Goal: Task Accomplishment & Management: Manage account settings

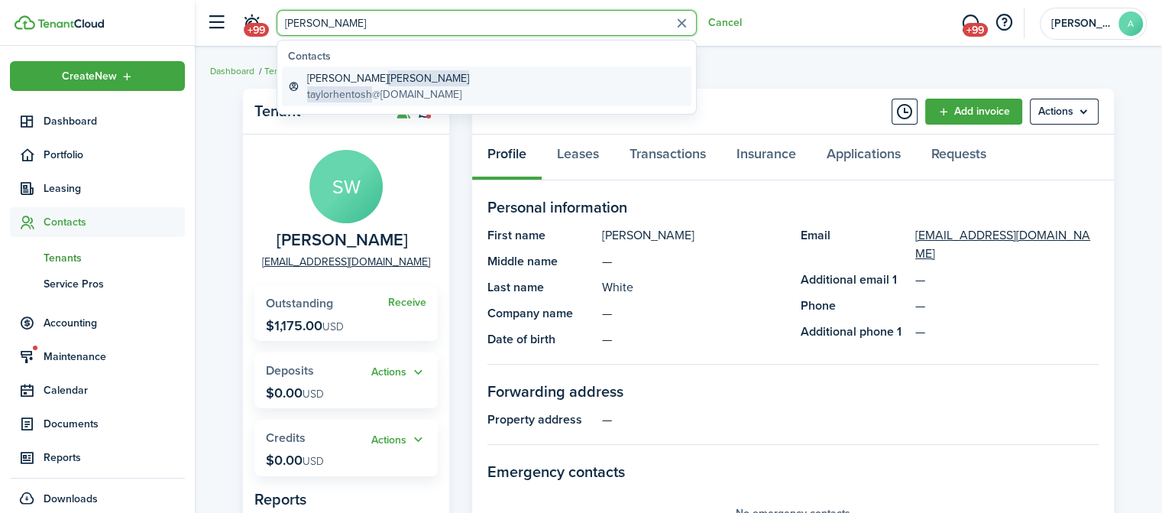
drag, startPoint x: 0, startPoint y: 0, endPoint x: 422, endPoint y: 97, distance: 432.9
click at [422, 97] on global-search-item-description "taylorhentosh @[DOMAIN_NAME]" at bounding box center [388, 94] width 162 height 16
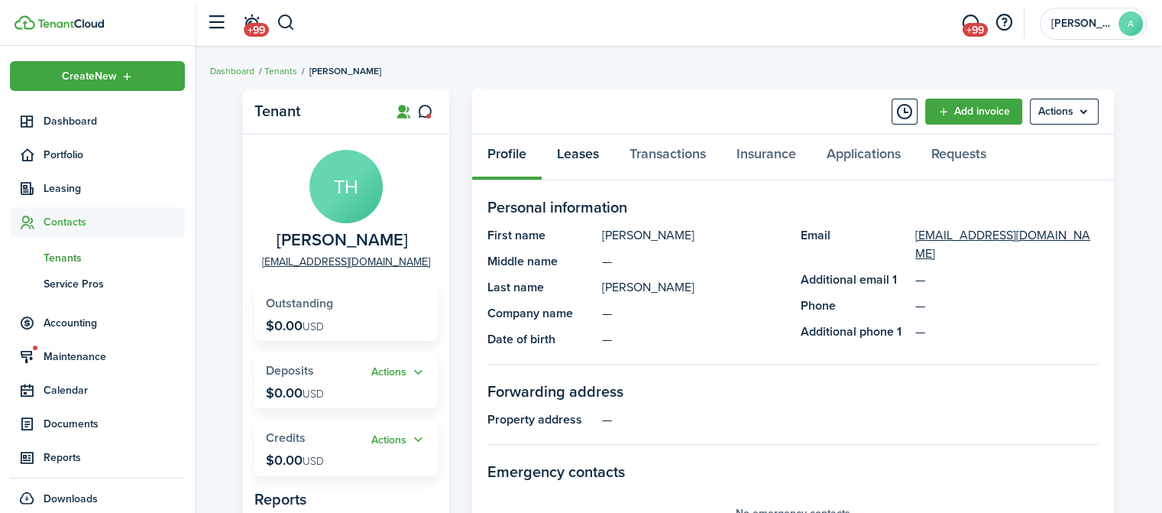
click at [579, 146] on link "Leases" at bounding box center [578, 158] width 73 height 46
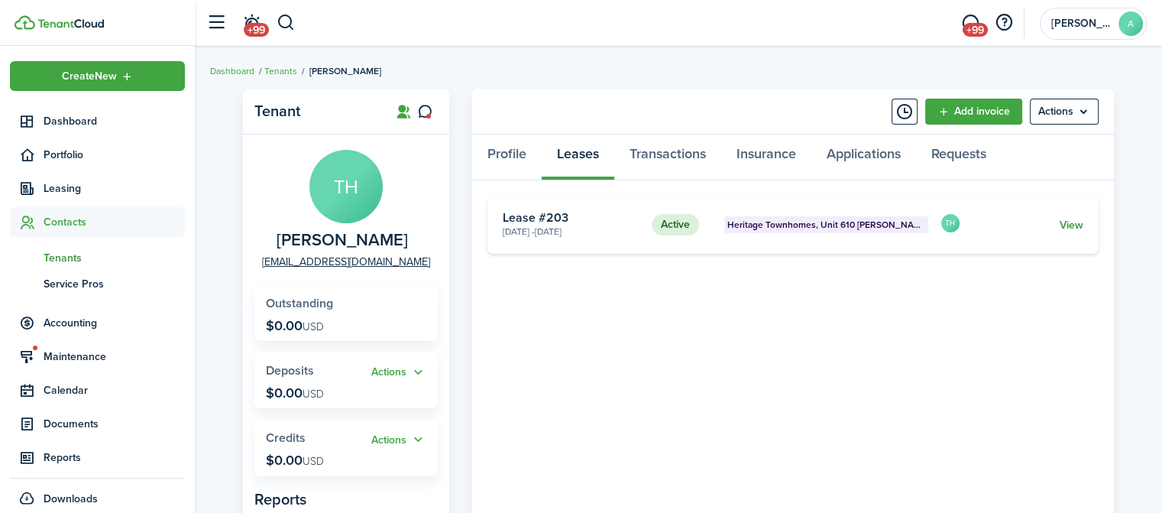
click at [1064, 229] on link "View" at bounding box center [1072, 225] width 24 height 16
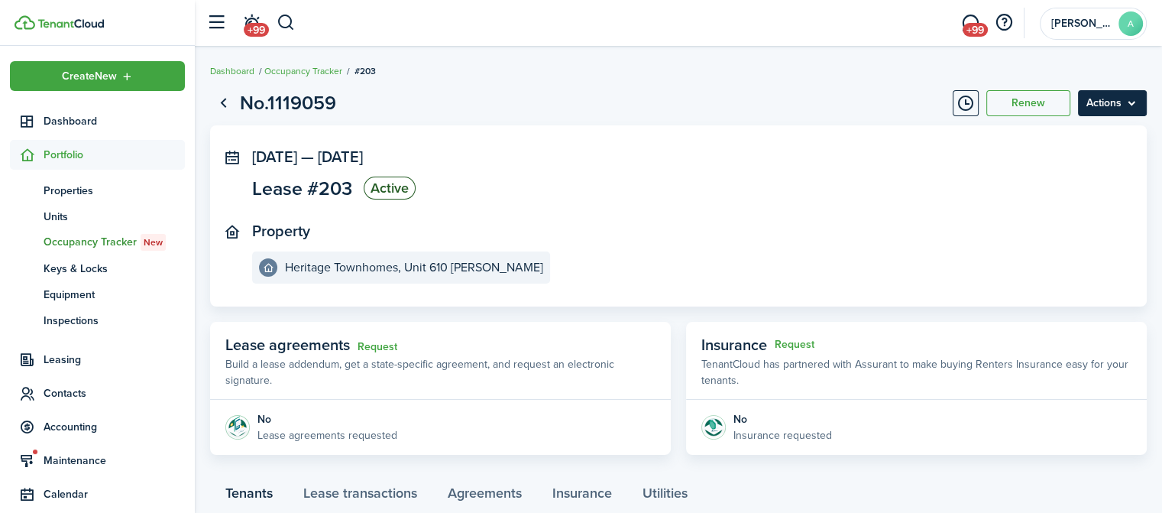
click at [1108, 91] on menu-btn "Actions" at bounding box center [1112, 103] width 69 height 26
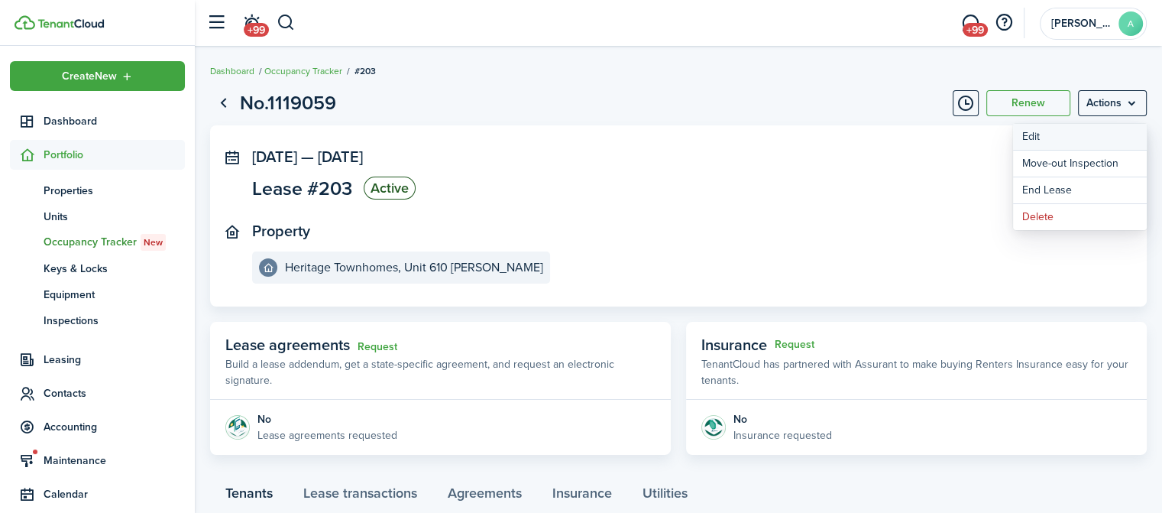
click at [1068, 149] on button "Edit" at bounding box center [1080, 137] width 134 height 26
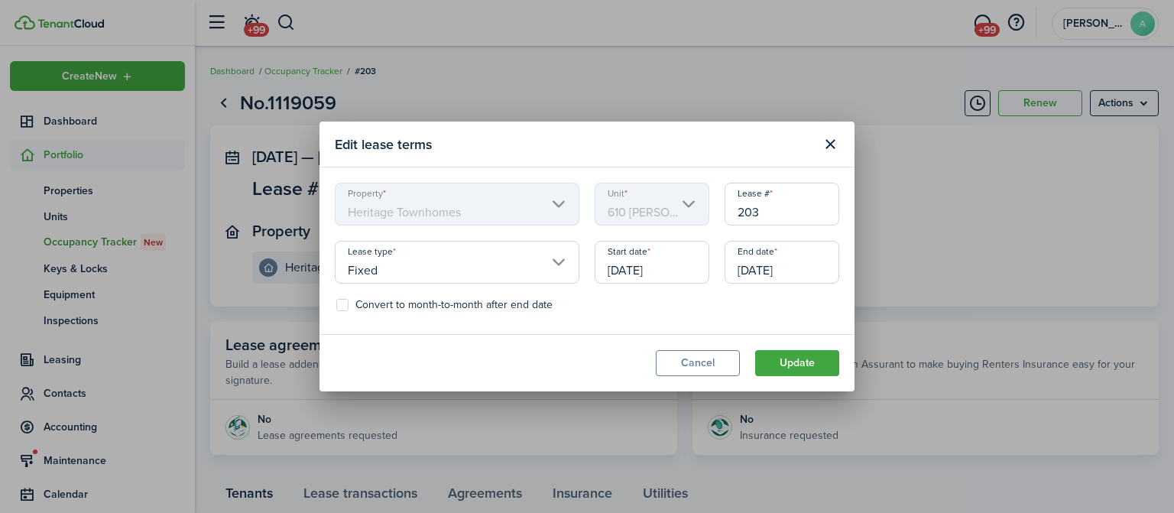
click at [808, 254] on input "[DATE]" at bounding box center [781, 262] width 115 height 43
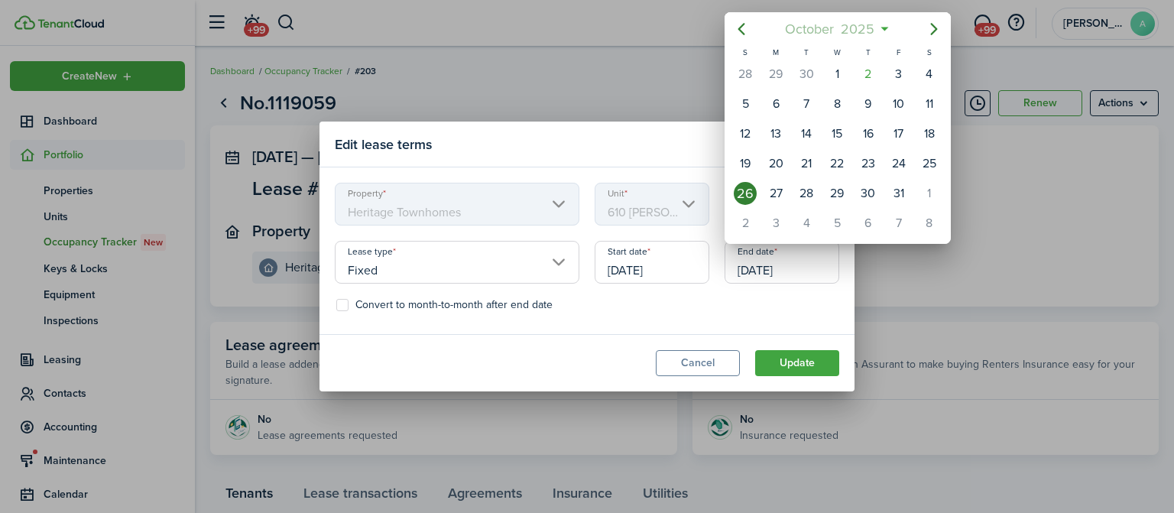
click at [877, 31] on span "2025" at bounding box center [858, 29] width 41 height 28
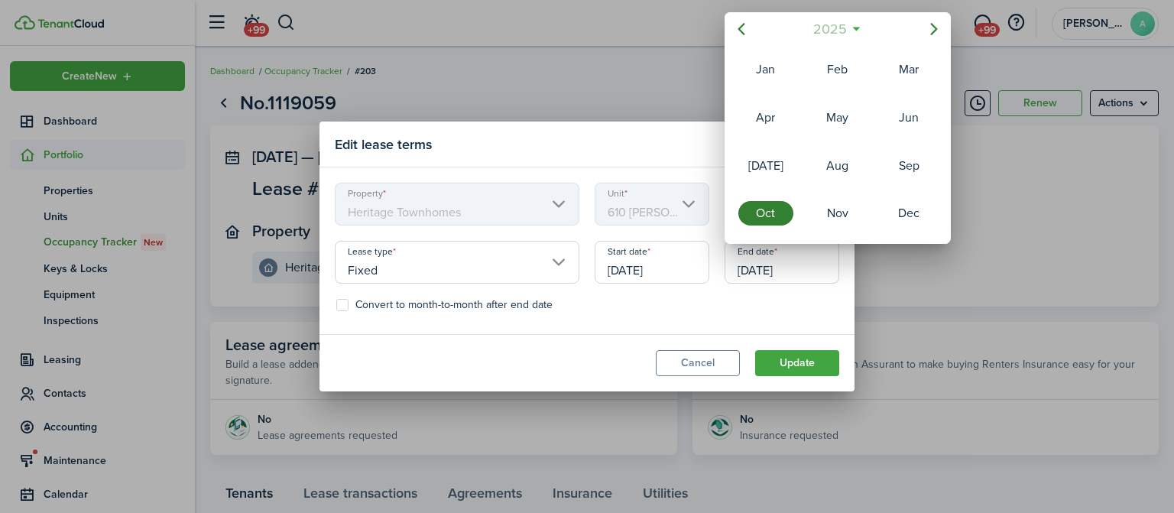
click at [841, 28] on span "2025" at bounding box center [829, 29] width 41 height 28
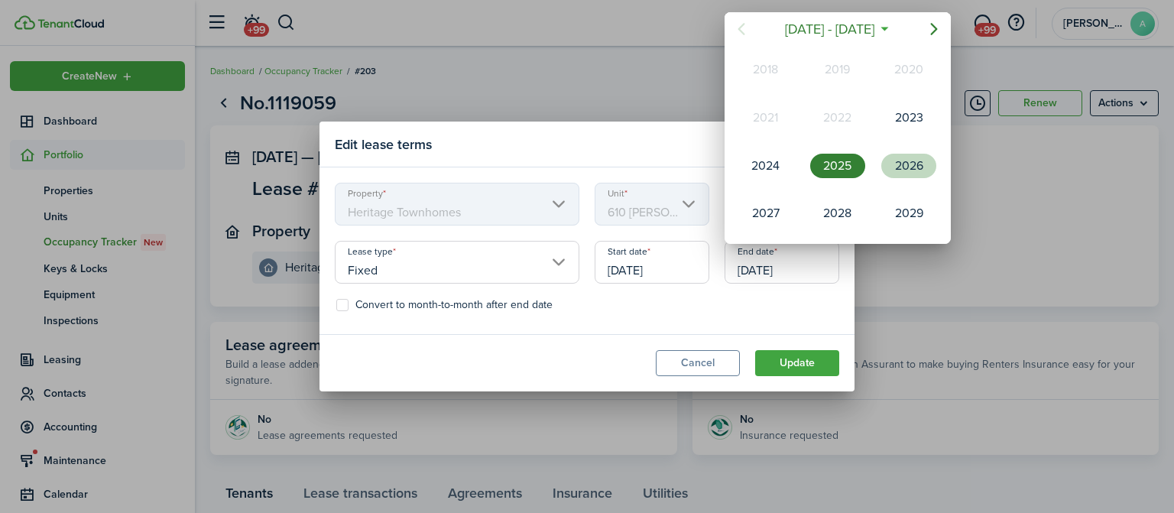
click at [905, 164] on div "2026" at bounding box center [908, 166] width 55 height 24
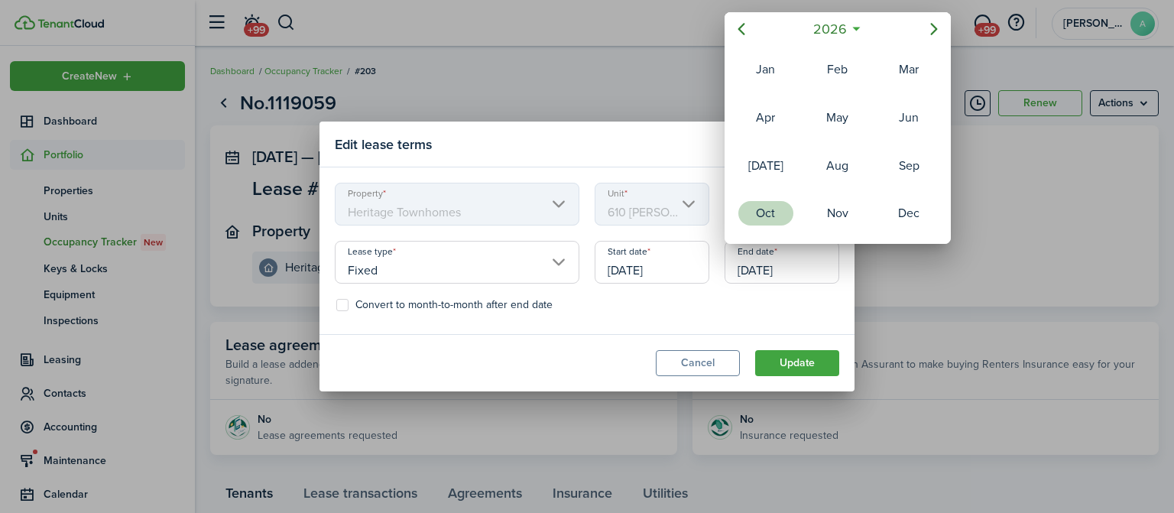
click at [777, 201] on div "Oct" at bounding box center [765, 213] width 55 height 24
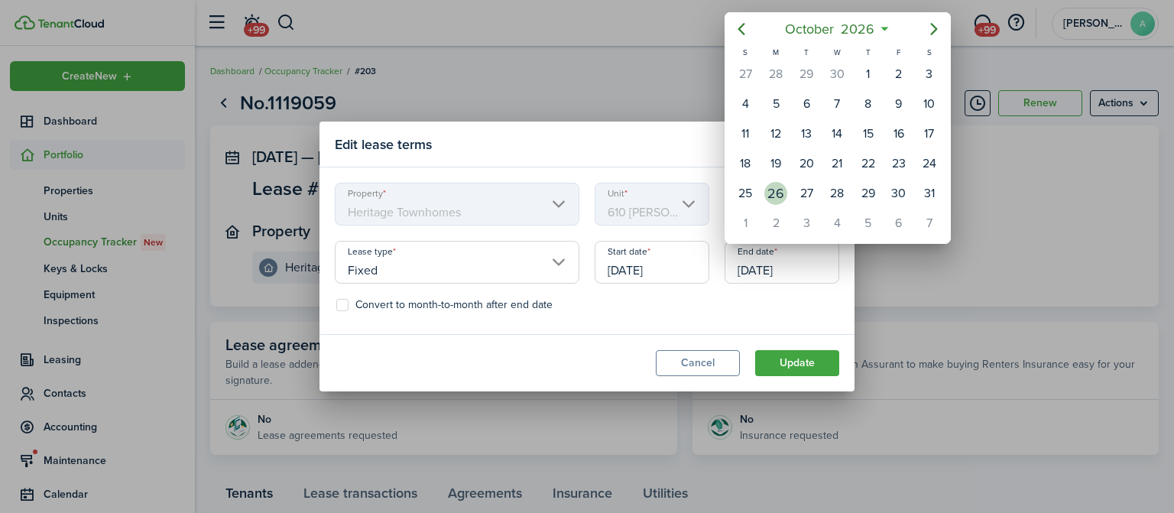
click at [780, 190] on div "26" at bounding box center [775, 193] width 23 height 23
type input "[DATE]"
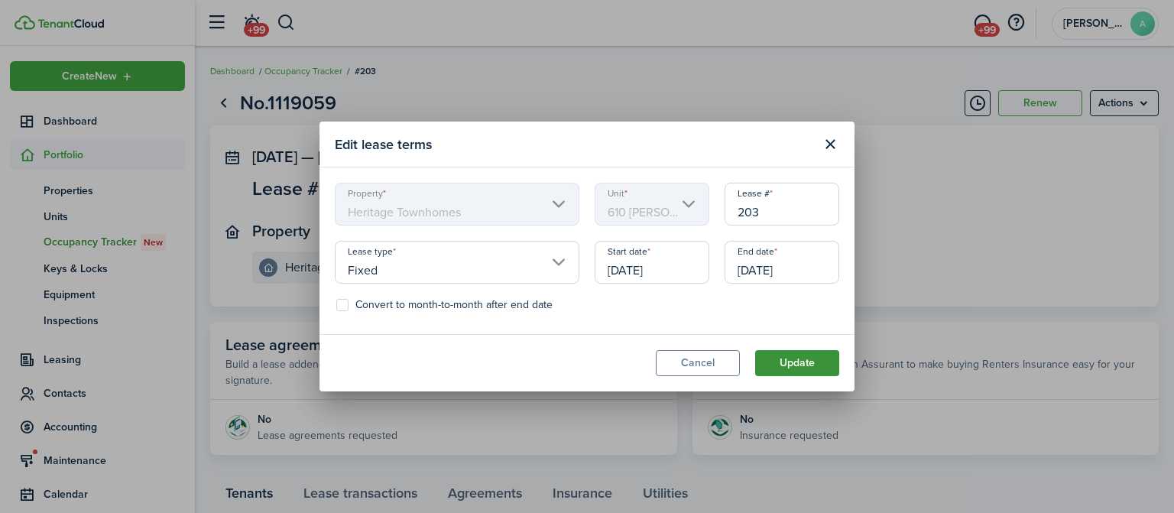
click at [803, 371] on button "Update" at bounding box center [797, 363] width 84 height 26
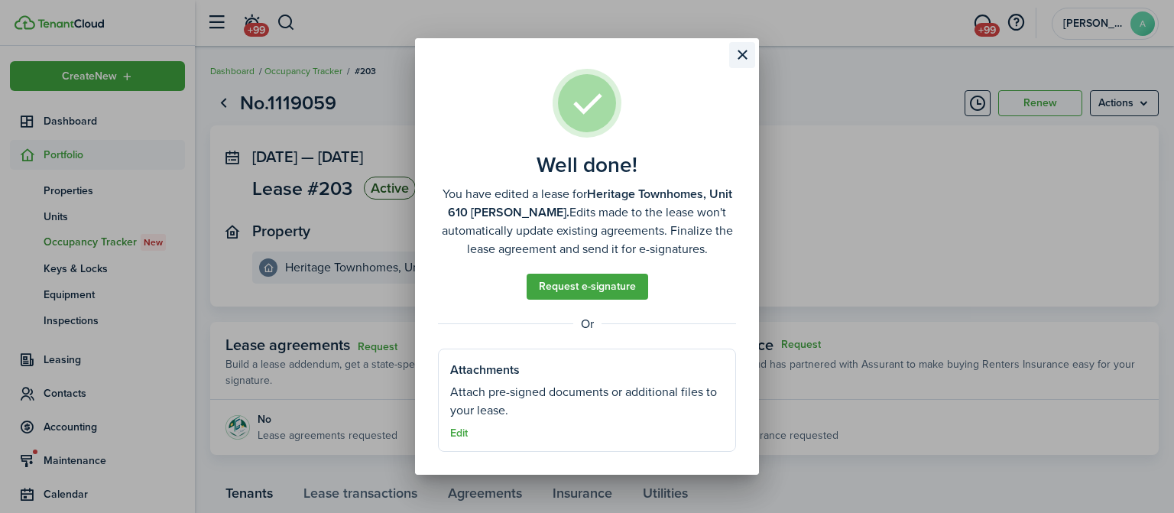
click at [739, 50] on button "Close modal" at bounding box center [742, 55] width 26 height 26
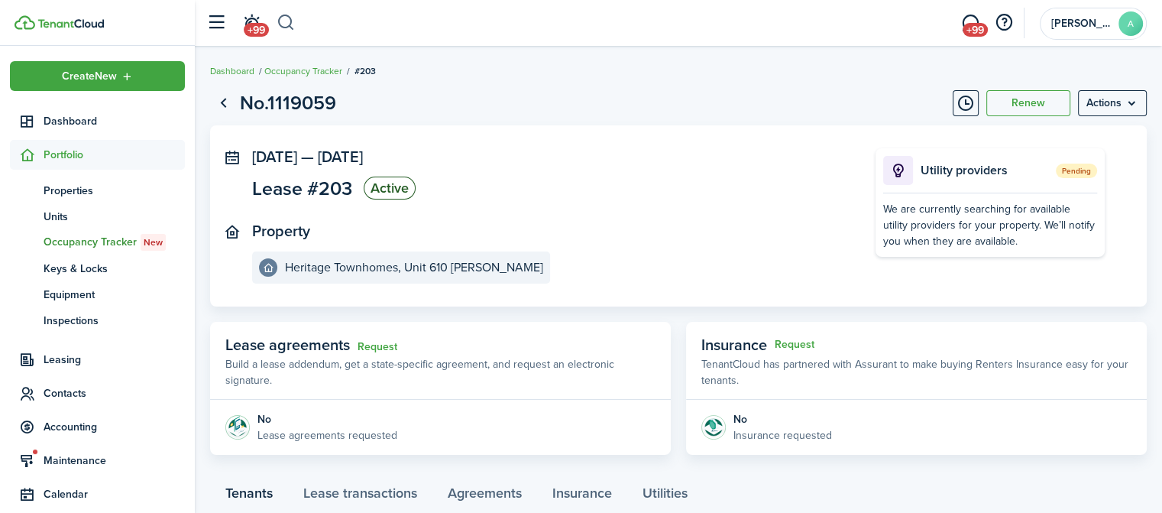
click at [294, 31] on button "button" at bounding box center [286, 23] width 19 height 26
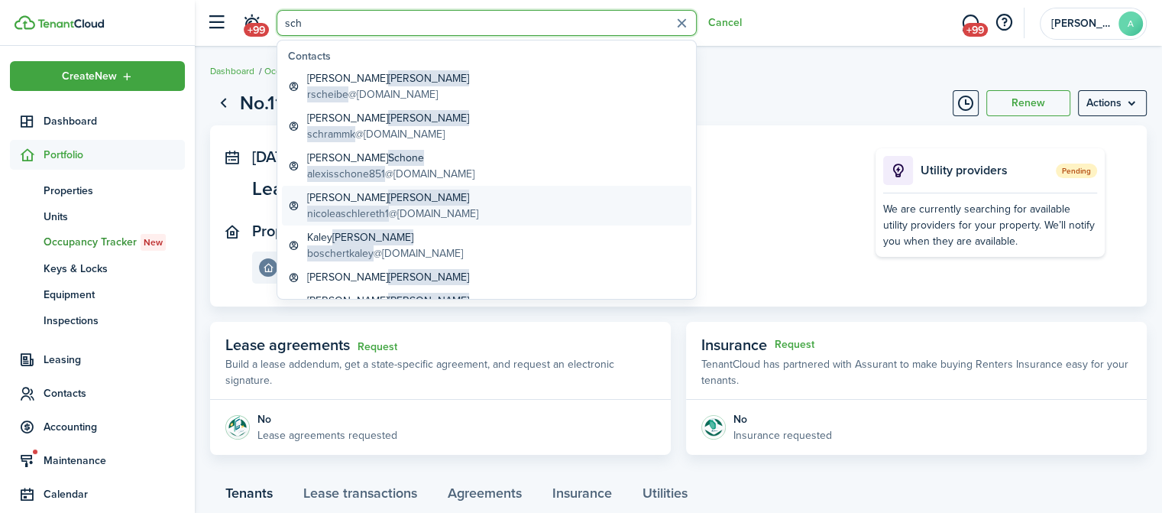
type input "sch"
click at [373, 206] on span "nicoleaschlereth1" at bounding box center [348, 214] width 82 height 16
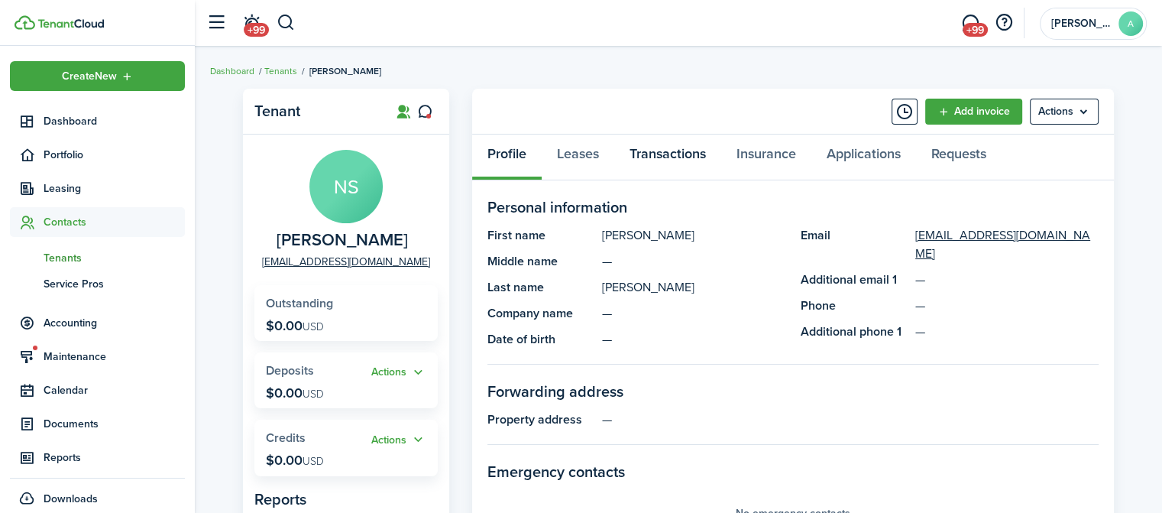
click at [663, 155] on link "Transactions" at bounding box center [667, 158] width 107 height 46
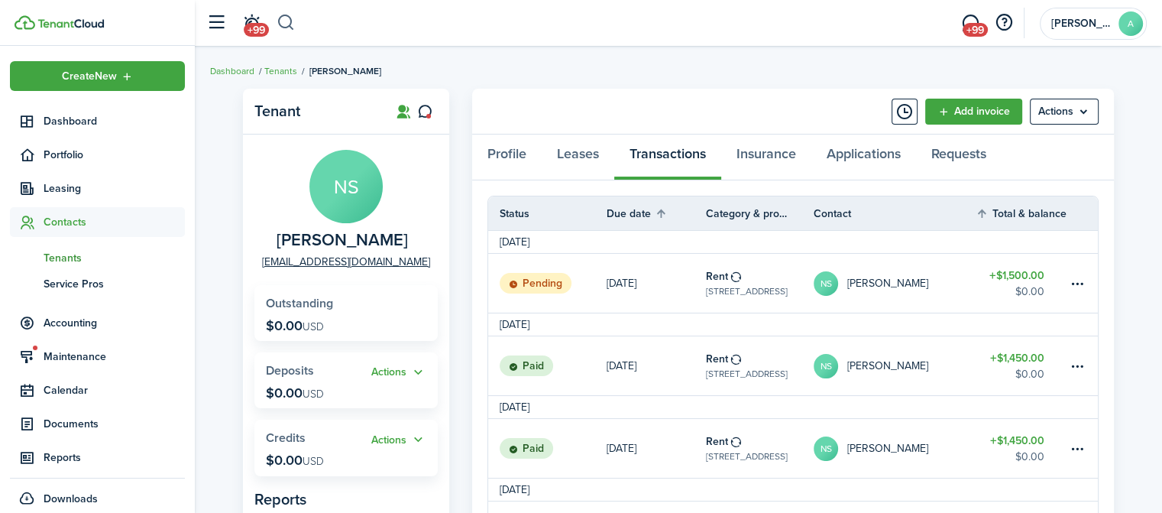
click at [284, 24] on button "button" at bounding box center [286, 23] width 19 height 26
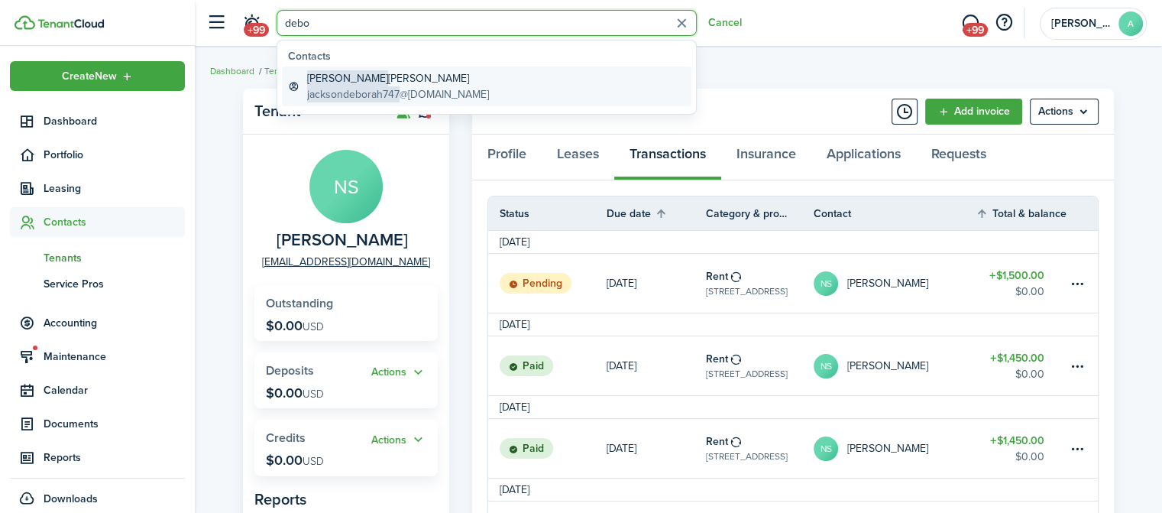
type input "debo"
click at [546, 89] on link "[PERSON_NAME] jacksondeborah747 @[DOMAIN_NAME]" at bounding box center [487, 86] width 410 height 40
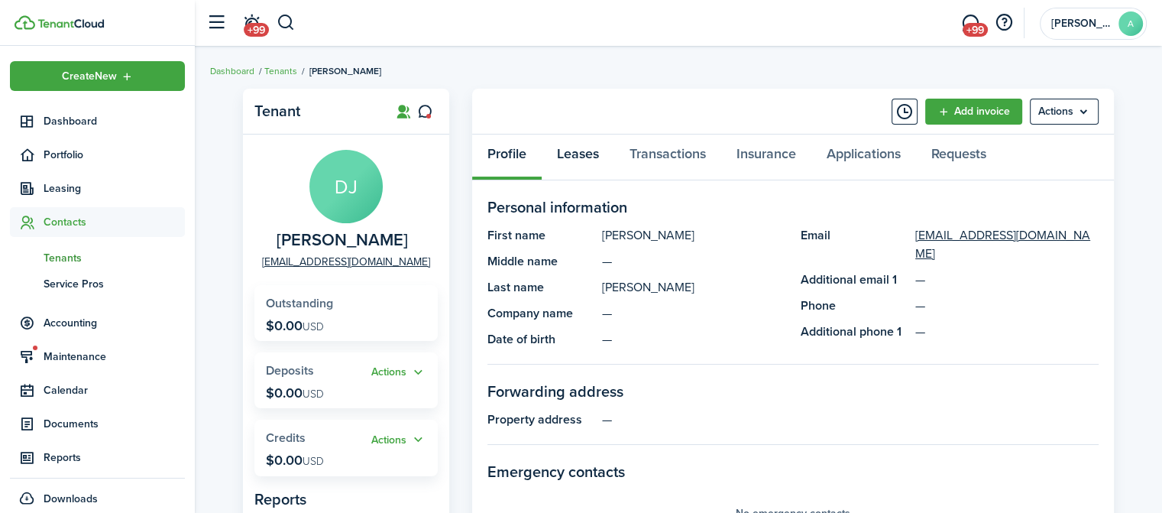
click at [566, 160] on link "Leases" at bounding box center [578, 158] width 73 height 46
